Goal: Task Accomplishment & Management: Use online tool/utility

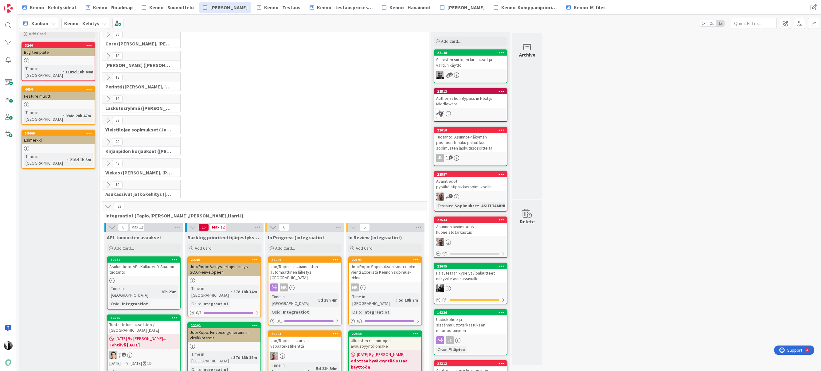
scroll to position [24, 0]
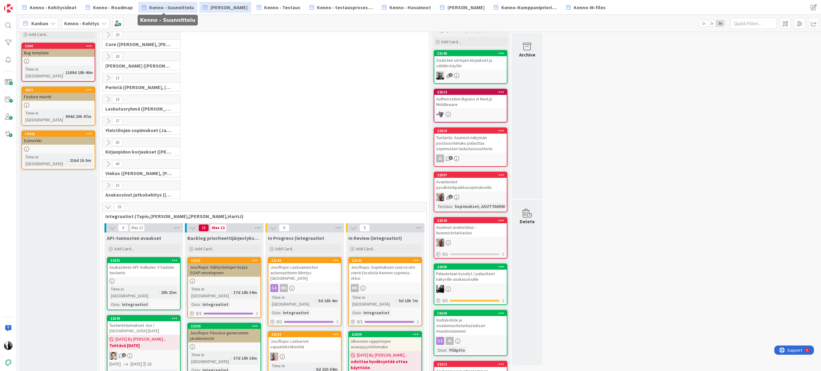
click at [175, 8] on span "Kenno - Suunnittelu" at bounding box center [171, 7] width 45 height 7
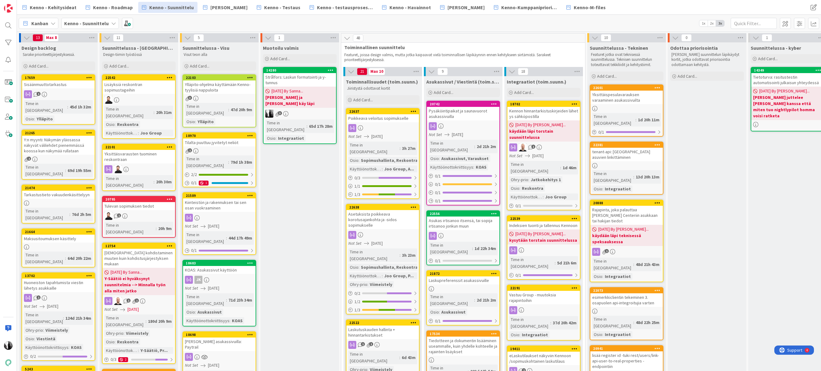
click at [469, 112] on div "Pysäköintipaikat ja saunavuorot asukassivuilla" at bounding box center [463, 114] width 72 height 14
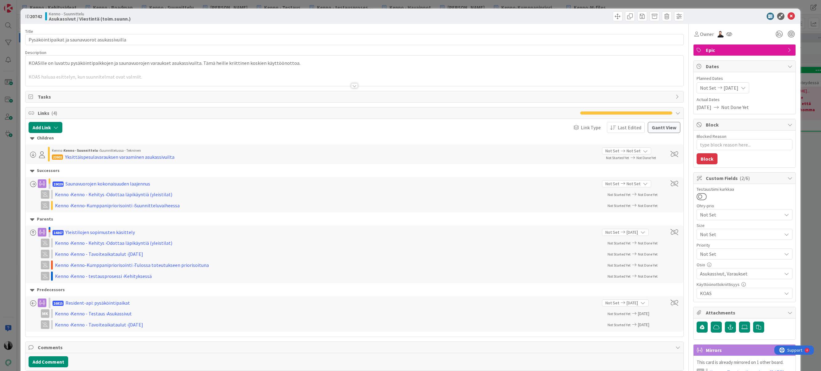
click at [356, 86] on div at bounding box center [354, 85] width 7 height 5
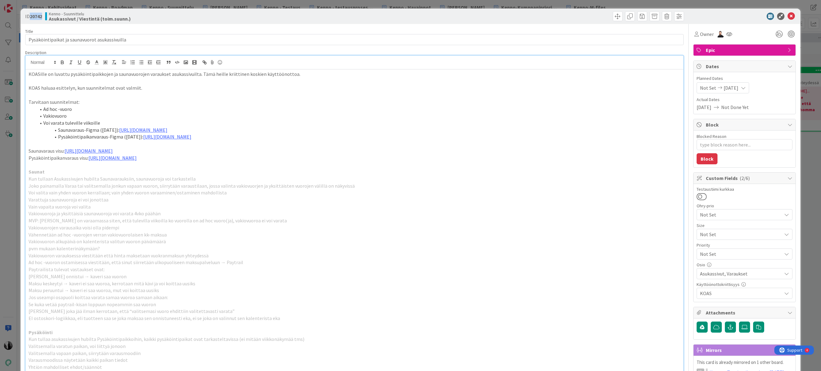
drag, startPoint x: 31, startPoint y: 16, endPoint x: 42, endPoint y: 17, distance: 11.4
click at [42, 17] on b "20742" at bounding box center [36, 16] width 12 height 6
type textarea "x"
click at [561, 15] on div at bounding box center [520, 16] width 328 height 10
click at [792, 15] on icon at bounding box center [790, 16] width 7 height 7
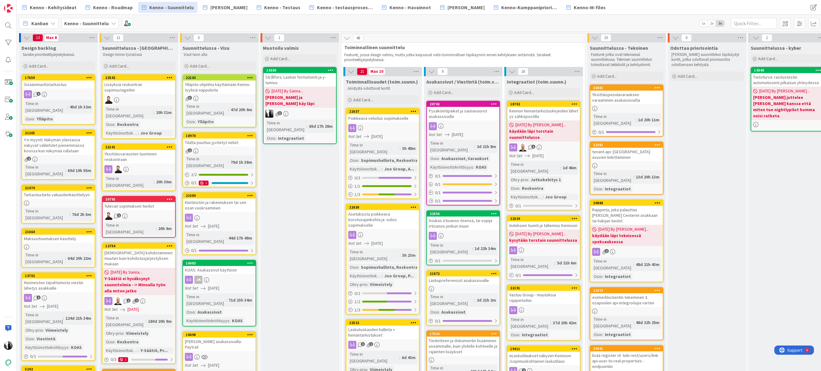
click at [299, 77] on div "Strålfors: Laskun formatointi ja y-tunnus" at bounding box center [299, 80] width 72 height 14
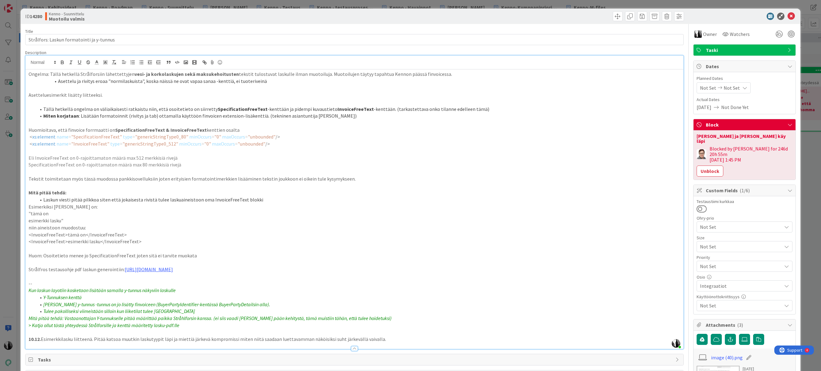
drag, startPoint x: 60, startPoint y: 70, endPoint x: 174, endPoint y: 78, distance: 114.5
click at [168, 67] on div "Katja Vuoti-Heikkinen just joined Ongelma: Tällä hetkellä Strålforsiin lähettet…" at bounding box center [354, 202] width 658 height 293
click at [792, 15] on icon at bounding box center [790, 16] width 7 height 7
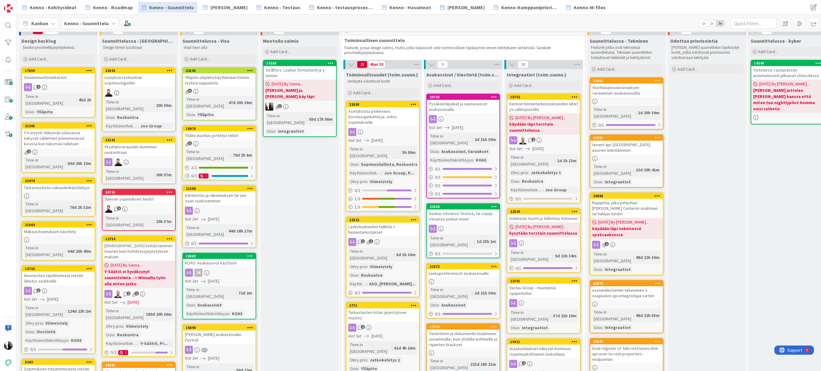
scroll to position [8, 0]
